Goal: Navigation & Orientation: Find specific page/section

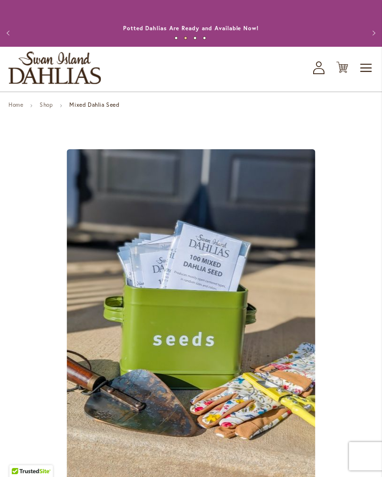
click at [50, 108] on link "Shop" at bounding box center [46, 104] width 13 height 7
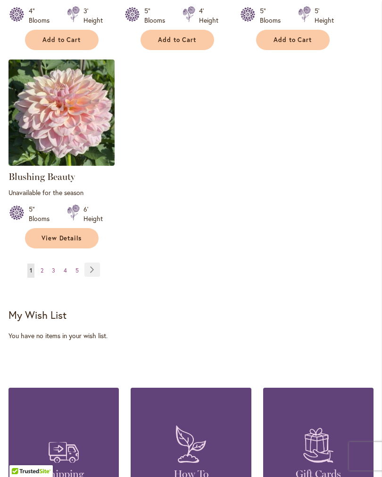
scroll to position [1176, 0]
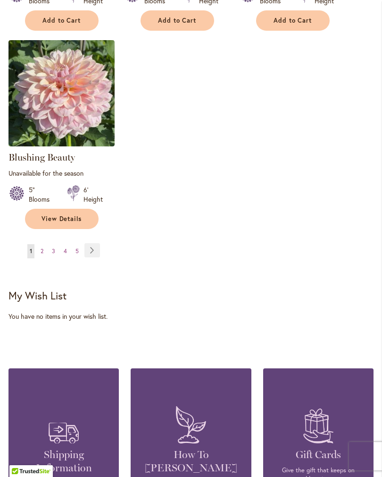
click at [96, 253] on link "Page Next" at bounding box center [92, 250] width 16 height 14
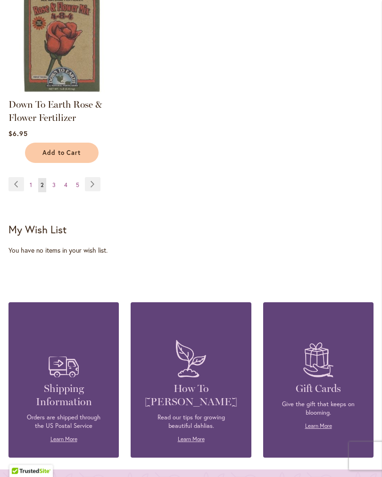
scroll to position [1216, 0]
click at [96, 191] on link "Page Next" at bounding box center [93, 184] width 16 height 14
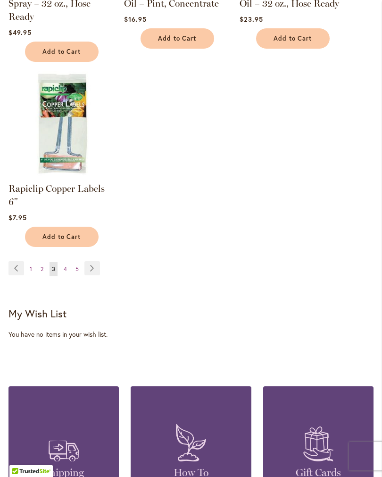
scroll to position [1106, 0]
click at [93, 266] on link "Page Next" at bounding box center [92, 268] width 16 height 14
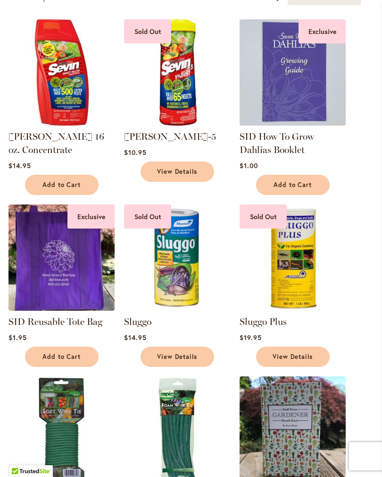
scroll to position [212, 0]
